Goal: Information Seeking & Learning: Understand process/instructions

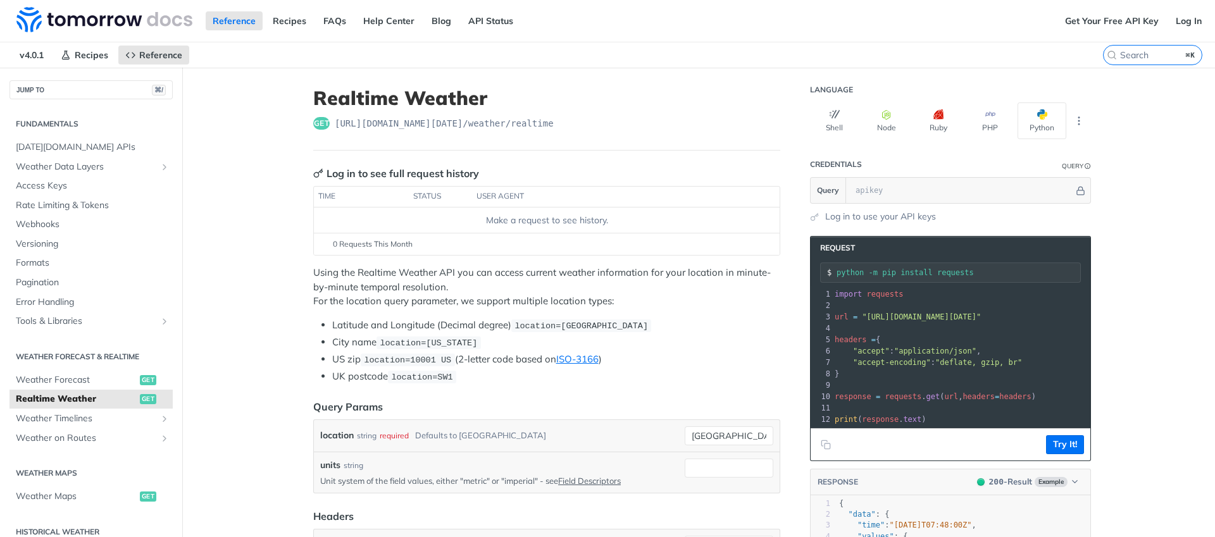
click at [535, 123] on span "https://api.tomorrow.io/v4 /weather/realtime" at bounding box center [444, 123] width 219 height 13
copy span "realtime"
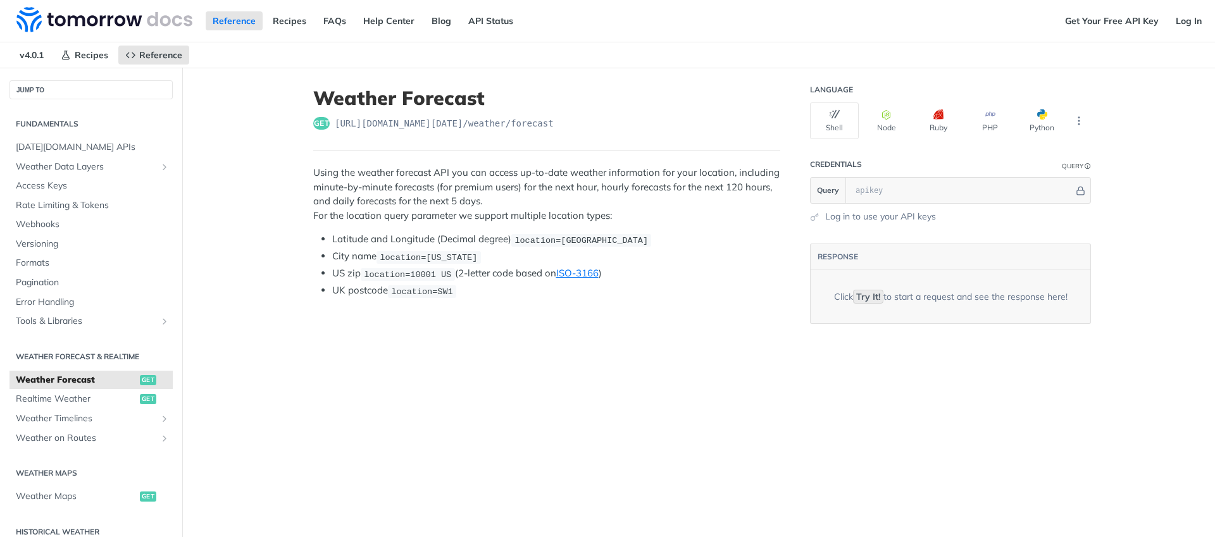
click at [553, 127] on span "[URL][DOMAIN_NAME][DATE] /weather/forecast" at bounding box center [444, 123] width 219 height 13
click at [553, 128] on span "[URL][DOMAIN_NAME][DATE] /weather/forecast" at bounding box center [444, 123] width 219 height 13
copy span "forecast"
click at [869, 297] on code "Try It!" at bounding box center [868, 297] width 30 height 14
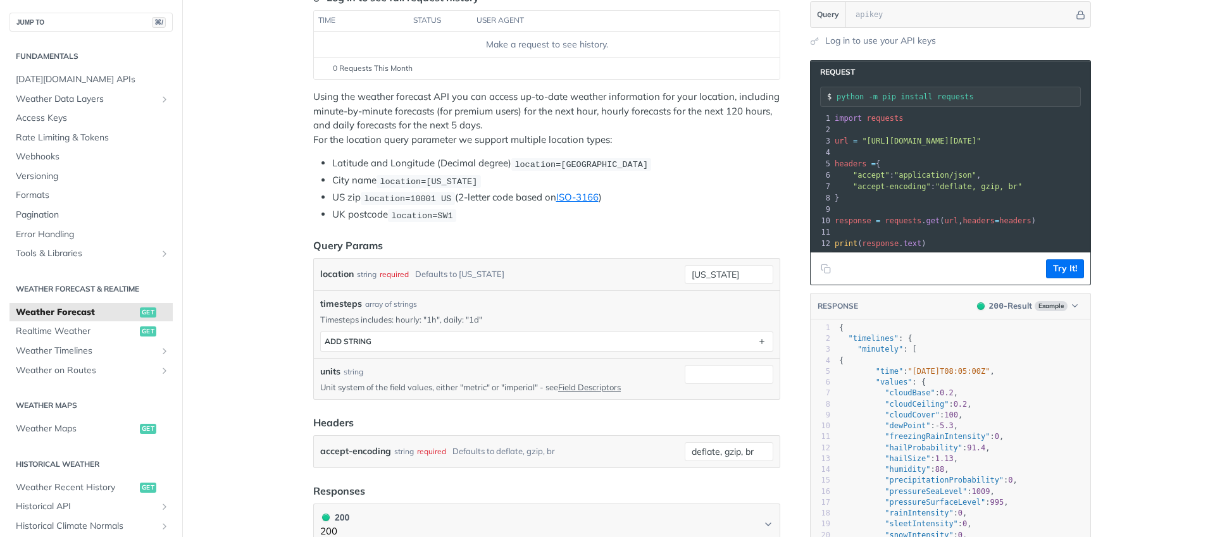
scroll to position [105, 0]
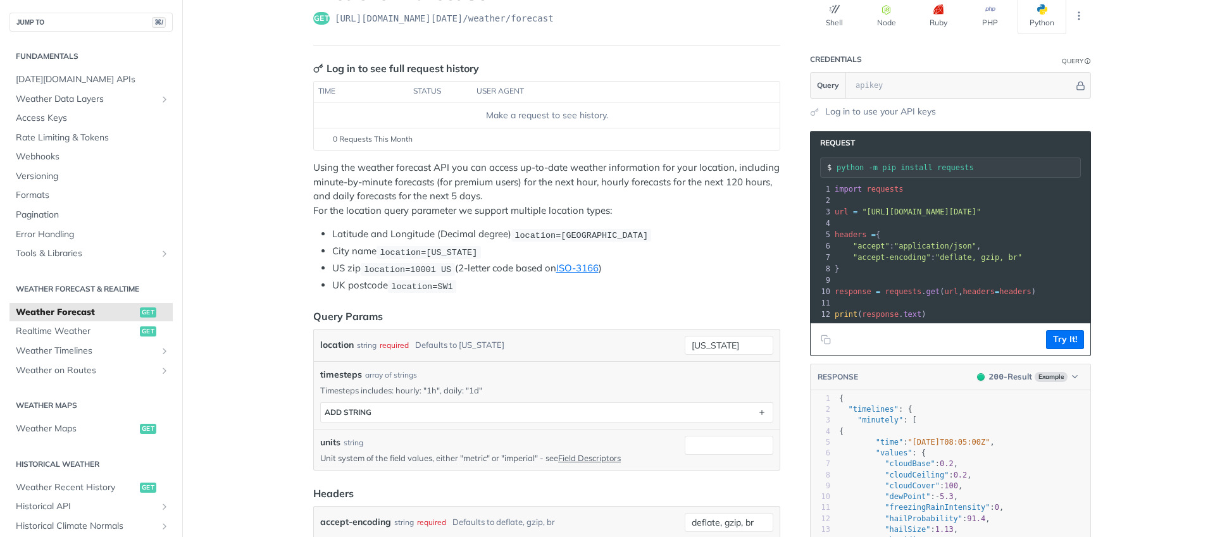
click at [908, 66] on header "Credentials Query" at bounding box center [950, 59] width 281 height 25
click at [910, 90] on input "text" at bounding box center [961, 85] width 225 height 25
type input "weqwewq"
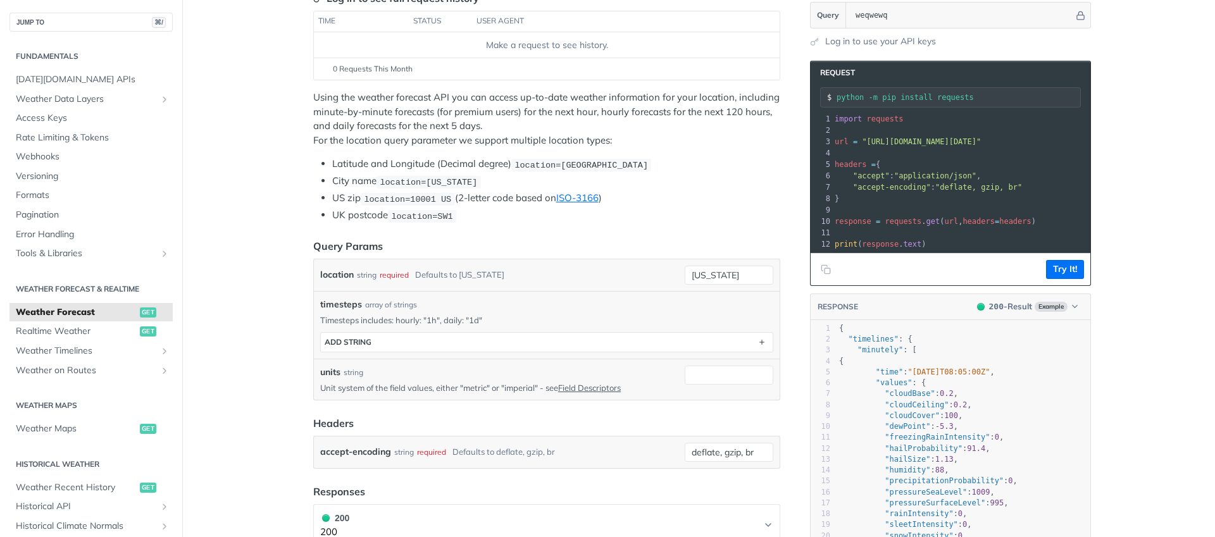
scroll to position [173, 0]
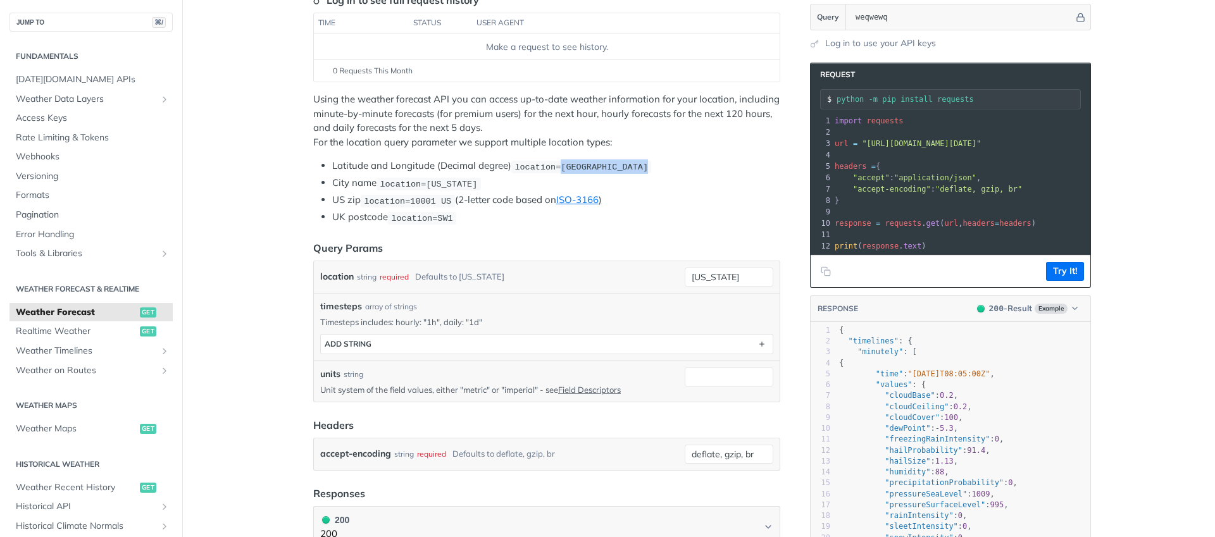
drag, startPoint x: 562, startPoint y: 164, endPoint x: 648, endPoint y: 164, distance: 86.0
click at [648, 164] on code "location=[GEOGRAPHIC_DATA]" at bounding box center [581, 167] width 140 height 13
copy span "42.3478, -71.0466"
click at [724, 273] on input "new york" at bounding box center [729, 277] width 89 height 19
paste input "42.3478, -71.0466"
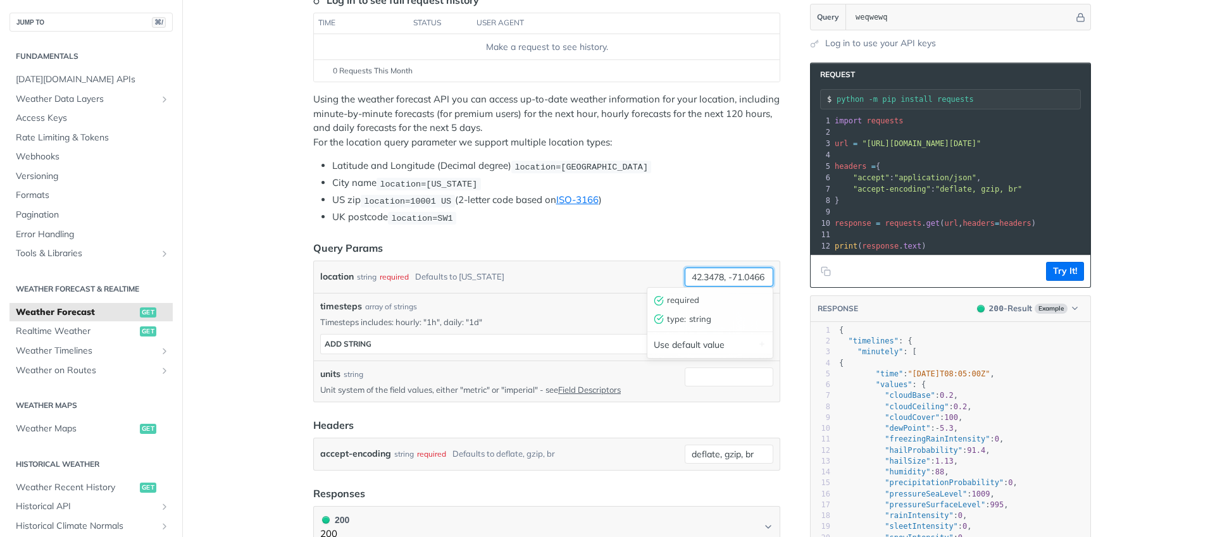
scroll to position [0, 1]
type input "42.3478, -71.0466"
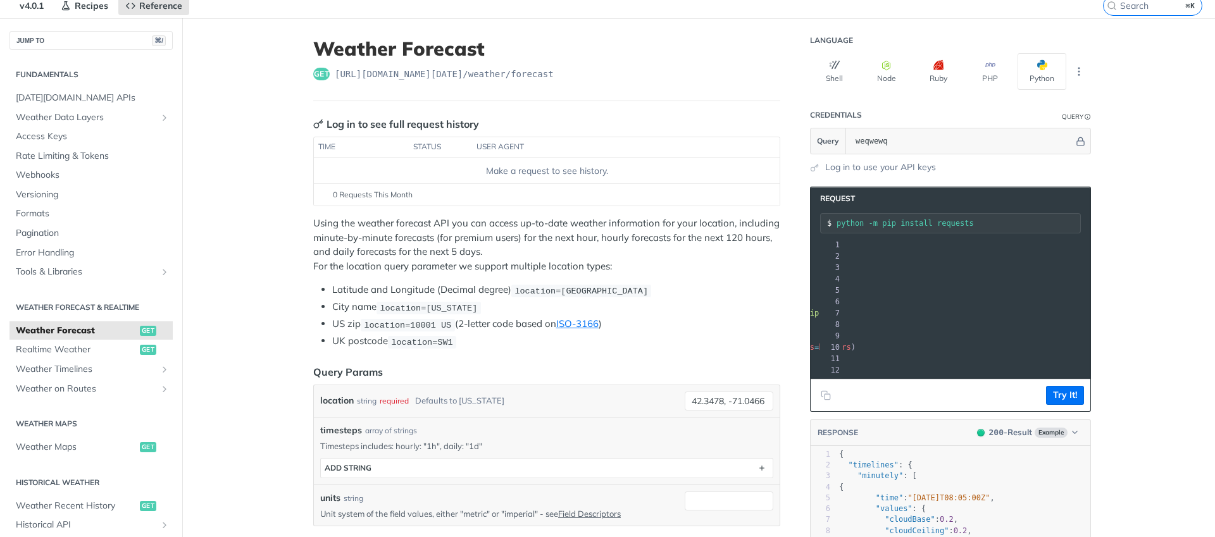
scroll to position [0, 0]
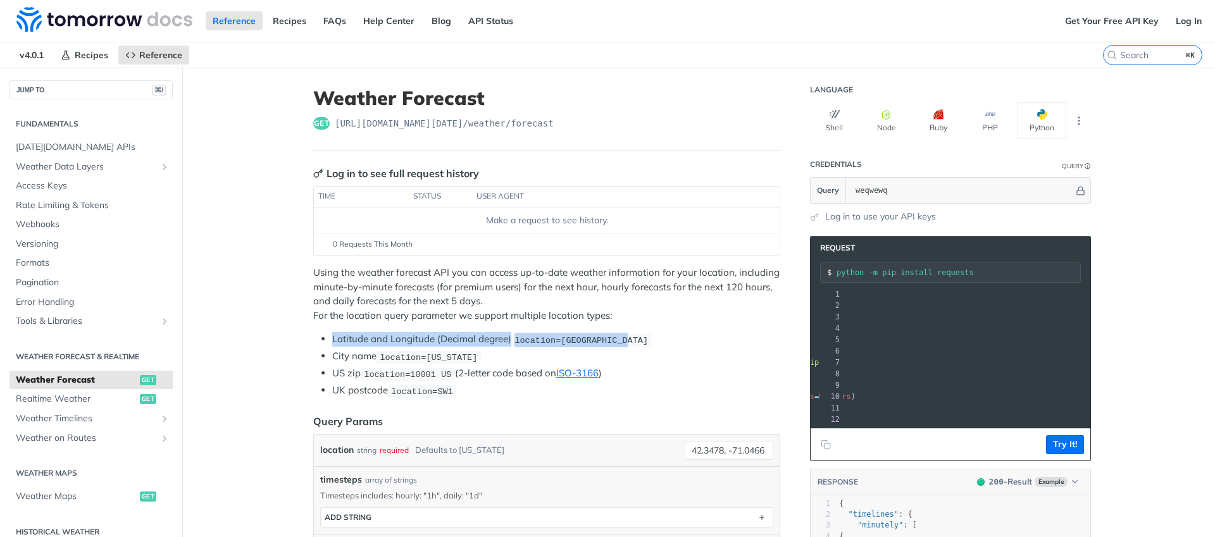
drag, startPoint x: 326, startPoint y: 337, endPoint x: 624, endPoint y: 337, distance: 298.0
click at [624, 337] on ul "Latitude and Longitude (Decimal degree) location=42.3478, -71.0466 City name lo…" at bounding box center [546, 365] width 467 height 66
click at [639, 335] on span "location=42.3478, -71.0466" at bounding box center [580, 339] width 133 height 9
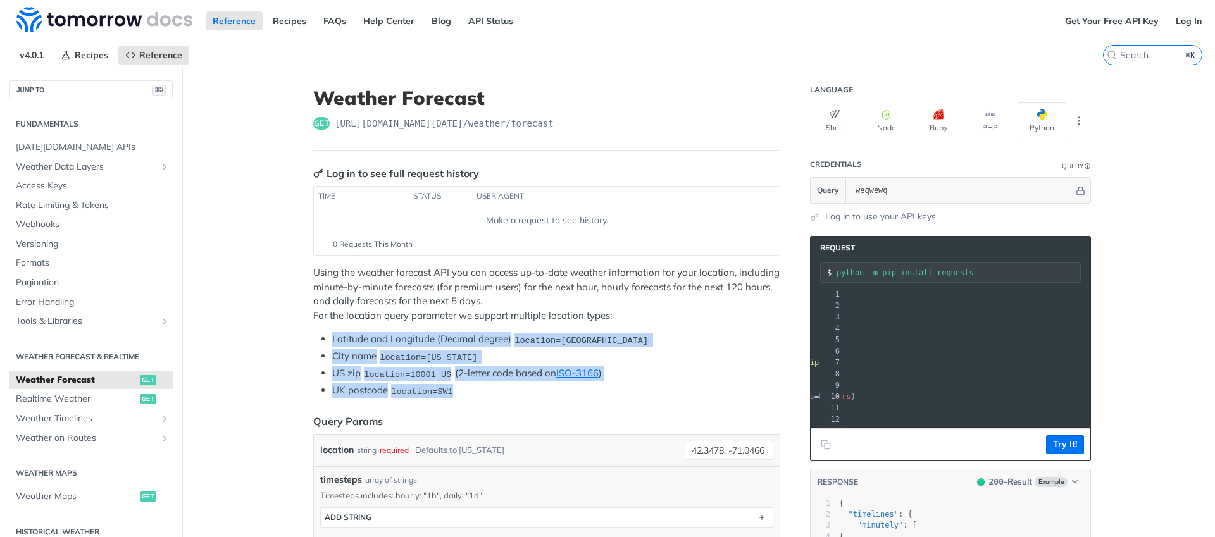
drag, startPoint x: 323, startPoint y: 333, endPoint x: 576, endPoint y: 365, distance: 255.7
click at [497, 388] on ul "Latitude and Longitude (Decimal degree) location=42.3478, -71.0466 City name lo…" at bounding box center [546, 365] width 467 height 66
copy ul "Latitude and Longitude (Decimal degree) location=42.3478, -71.0466 City name lo…"
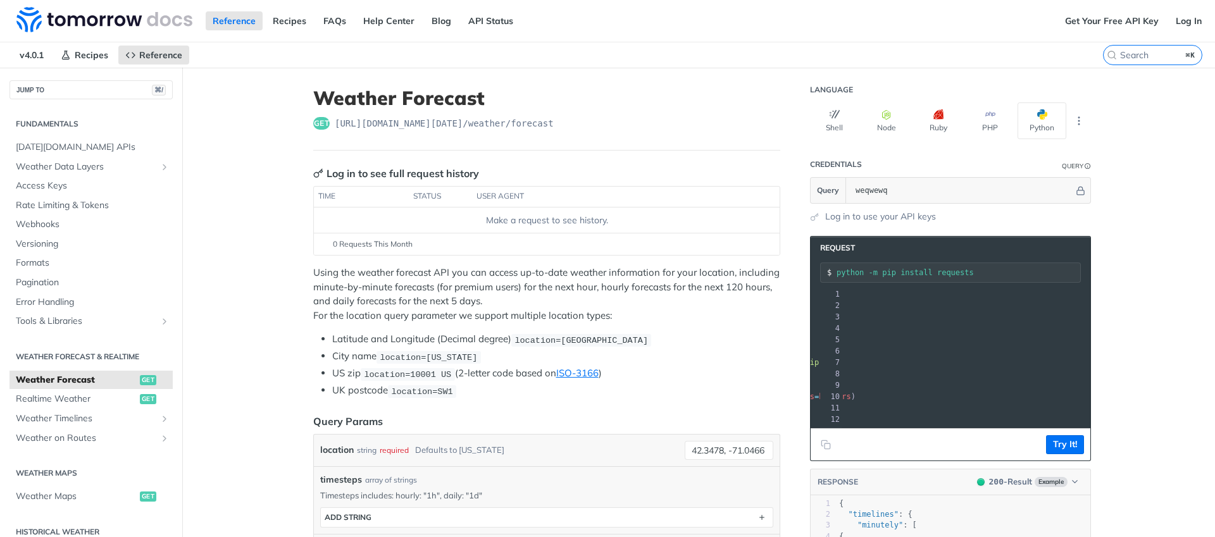
drag, startPoint x: 339, startPoint y: 390, endPoint x: 301, endPoint y: 356, distance: 50.6
click at [339, 389] on li "UK postcode location=SW1" at bounding box center [556, 390] width 448 height 15
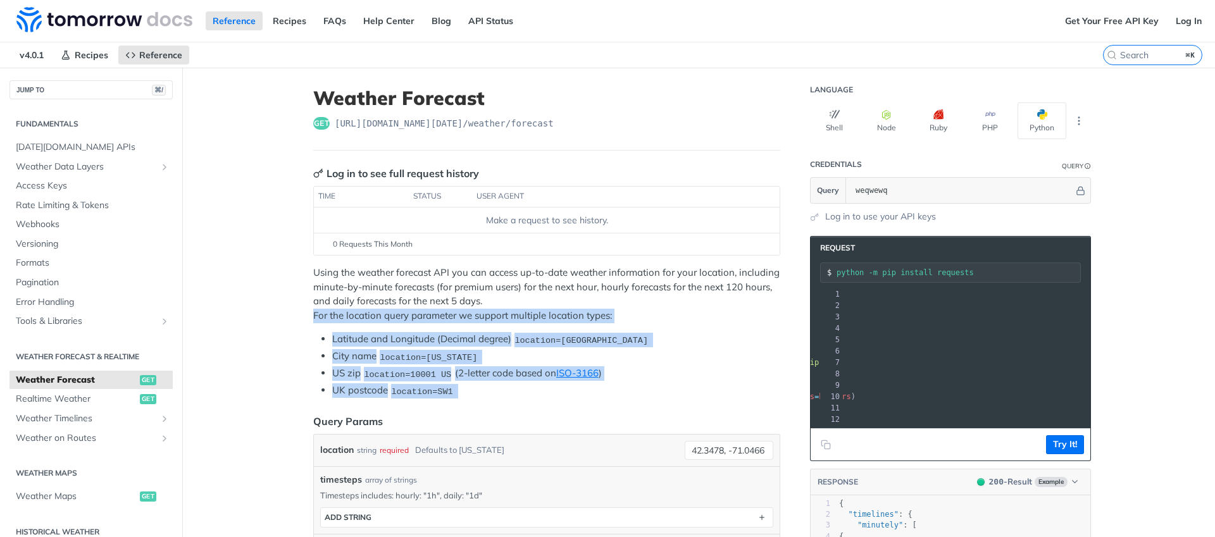
drag, startPoint x: 302, startPoint y: 315, endPoint x: 490, endPoint y: 399, distance: 205.0
copy div "For the location query parameter we support multiple location types: Latitude a…"
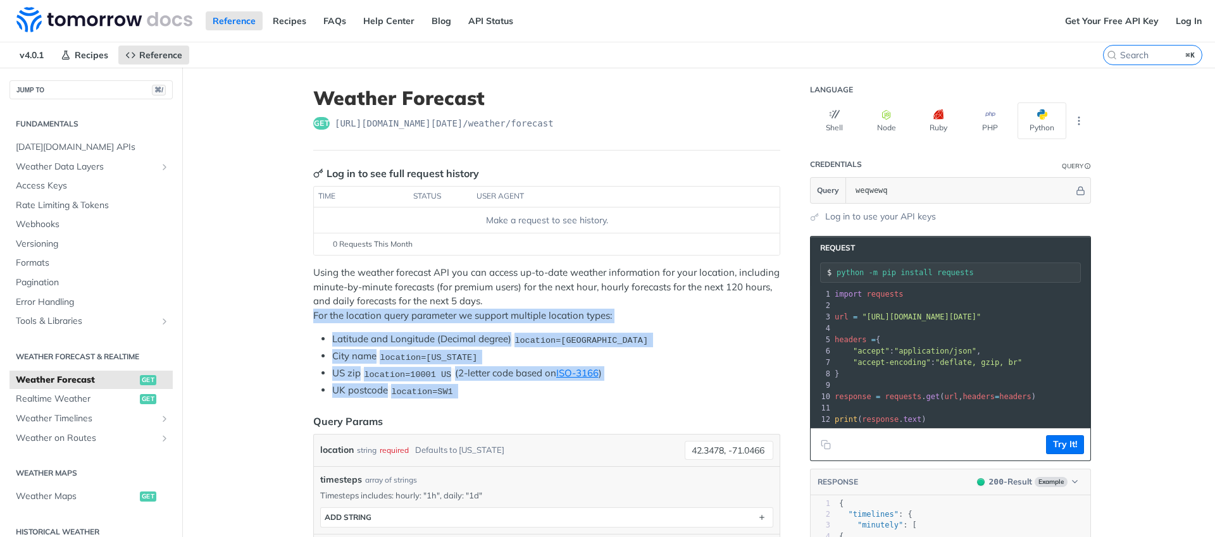
scroll to position [0, 190]
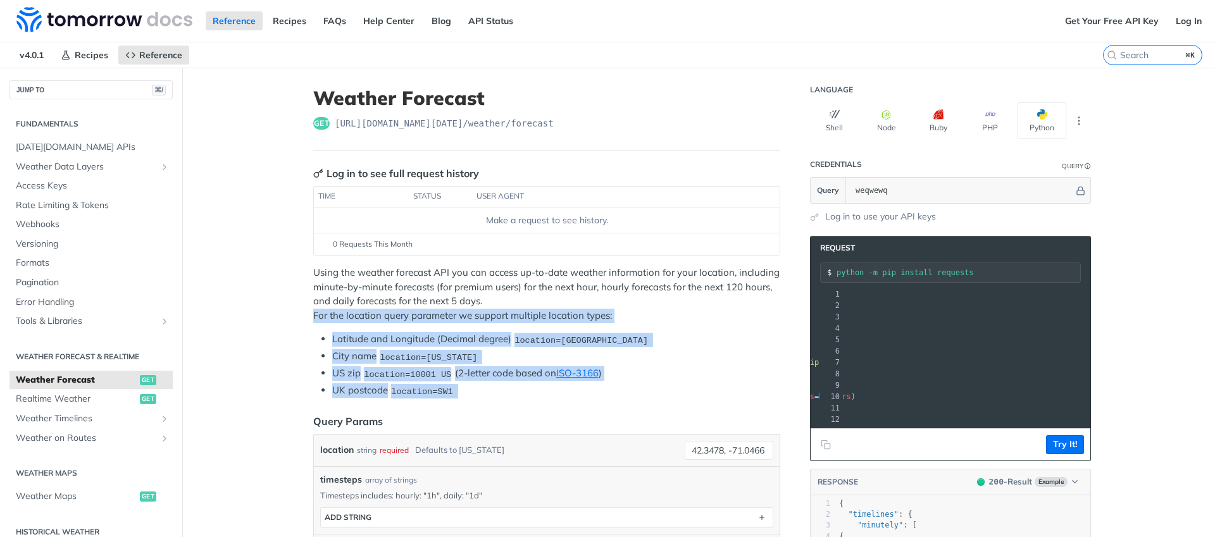
drag, startPoint x: 832, startPoint y: 317, endPoint x: 1186, endPoint y: 317, distance: 354.3
copy span "url = "https://api.tomorrow.io/v4/weather/forecast?location=42.3478%2C%20-71.04…"
